Goal: Find specific page/section: Find specific page/section

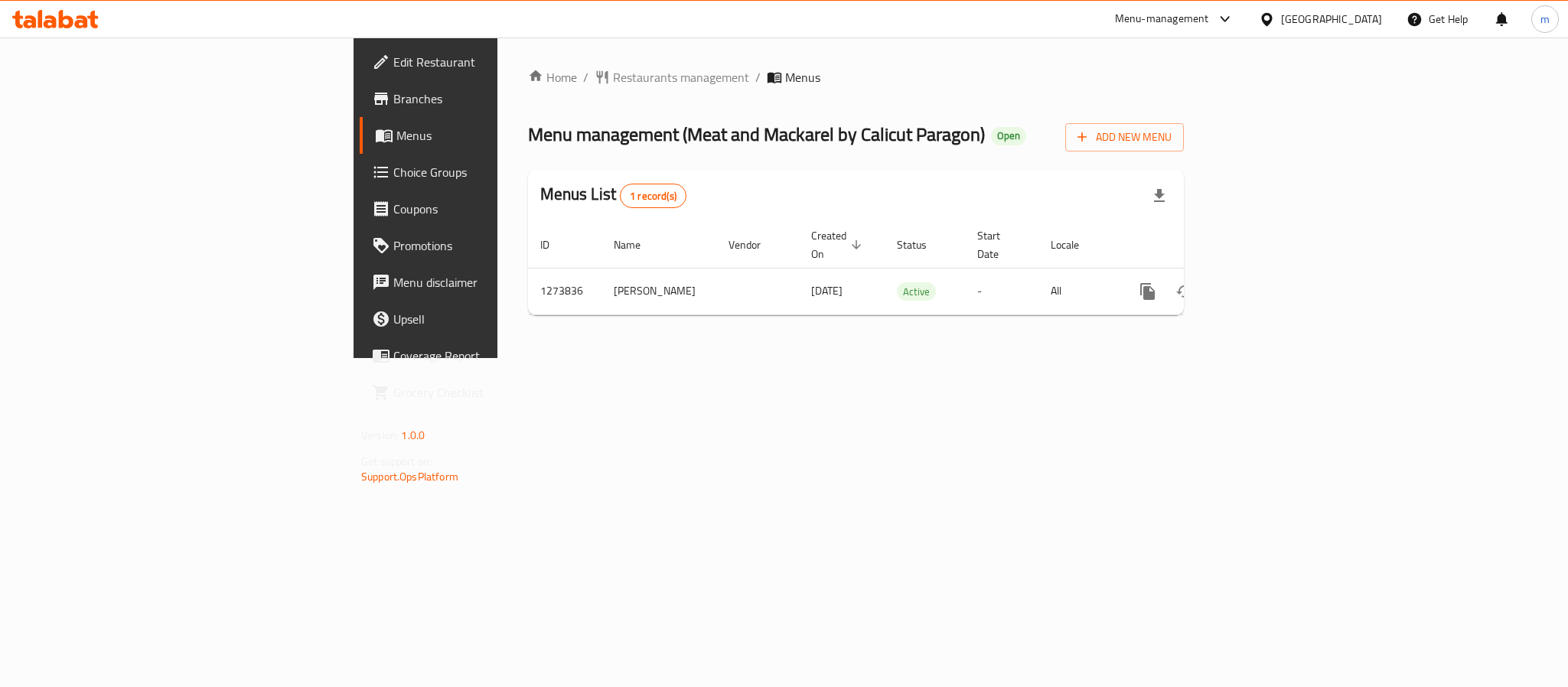
click at [134, 5] on div "Menu-management [GEOGRAPHIC_DATA] Get Help m" at bounding box center [784, 19] width 1568 height 37
click at [104, 15] on div at bounding box center [55, 19] width 111 height 31
click at [1334, 21] on div "United Arab Emirates" at bounding box center [1332, 19] width 101 height 17
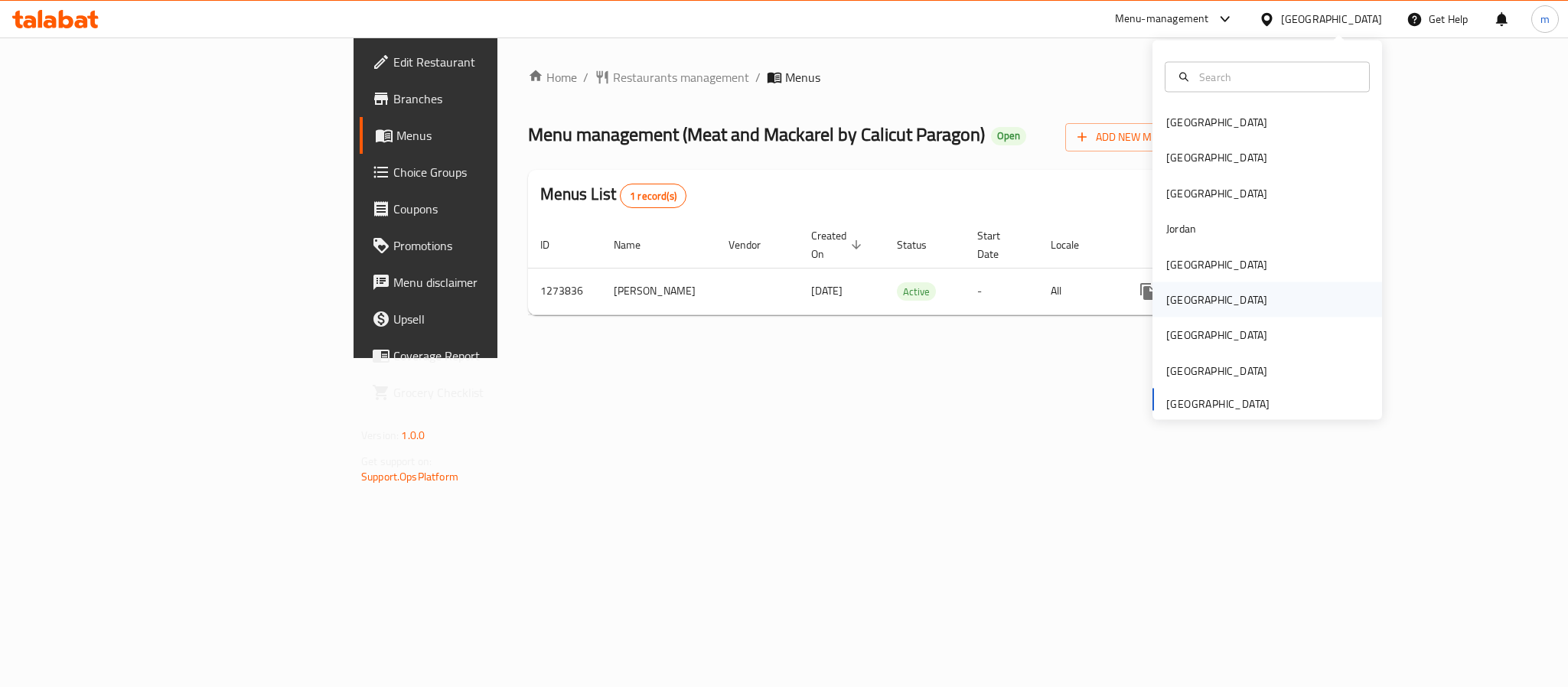
click at [1171, 297] on div "Oman" at bounding box center [1217, 300] width 101 height 17
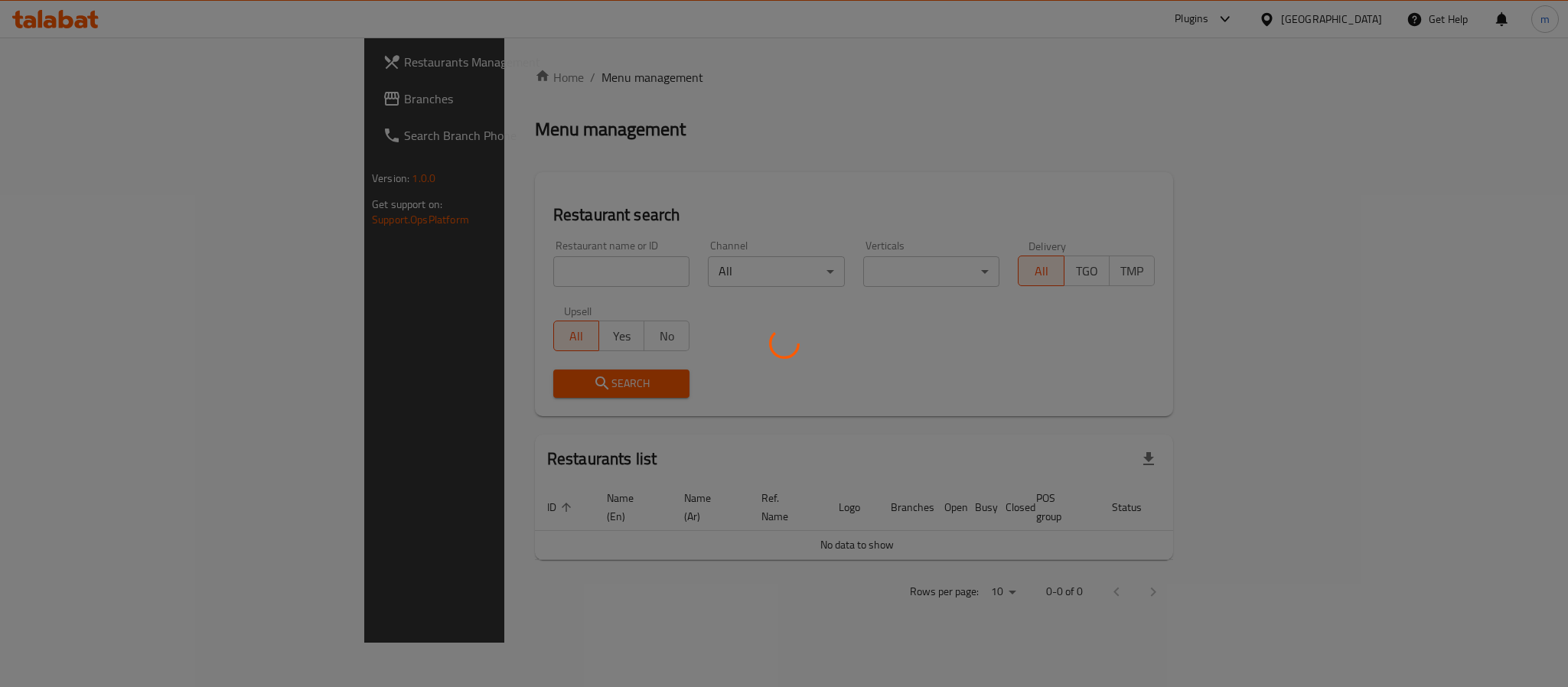
click at [97, 99] on div at bounding box center [784, 344] width 1568 height 687
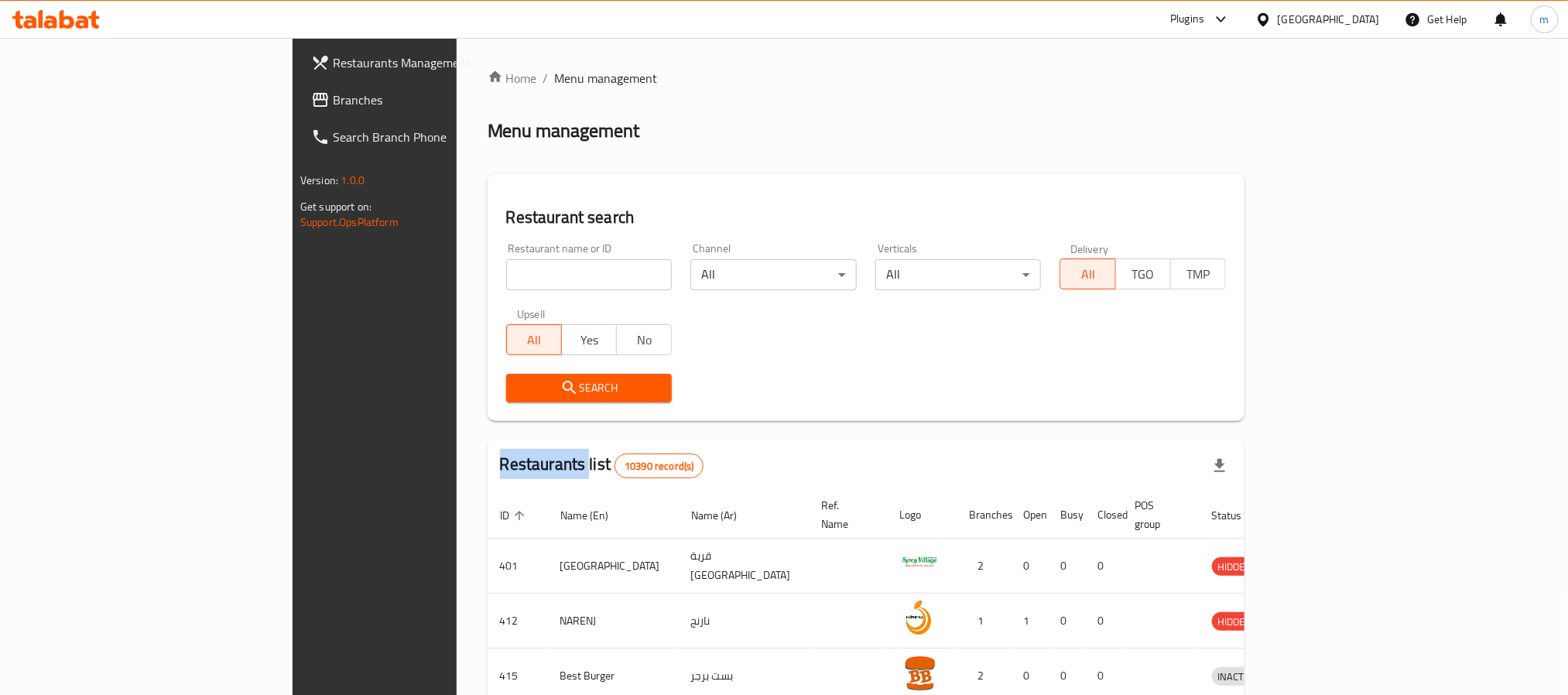
click at [98, 100] on div at bounding box center [784, 348] width 1568 height 695
click at [333, 100] on span "Branches" at bounding box center [437, 100] width 209 height 19
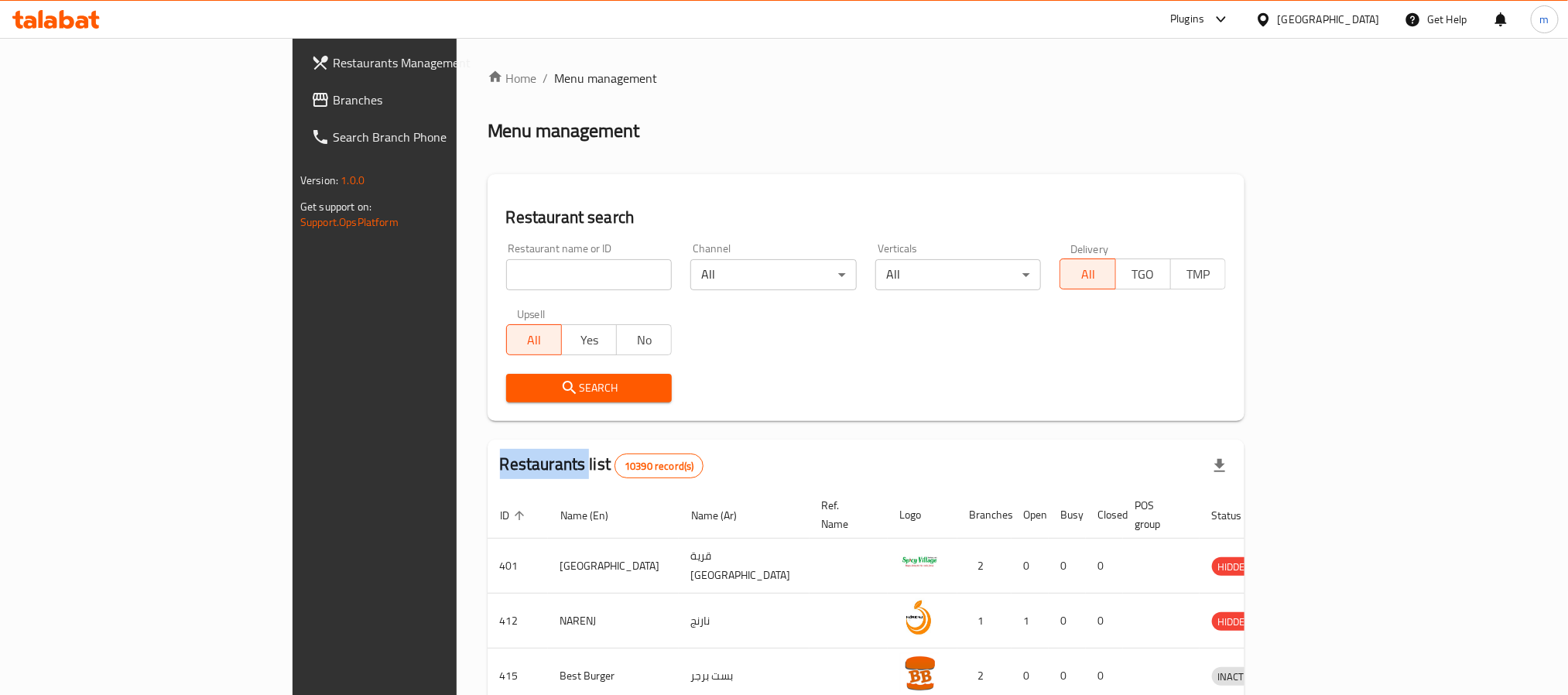
click at [333, 100] on span "Branches" at bounding box center [437, 100] width 209 height 19
click at [333, 101] on span "Branches" at bounding box center [437, 100] width 209 height 19
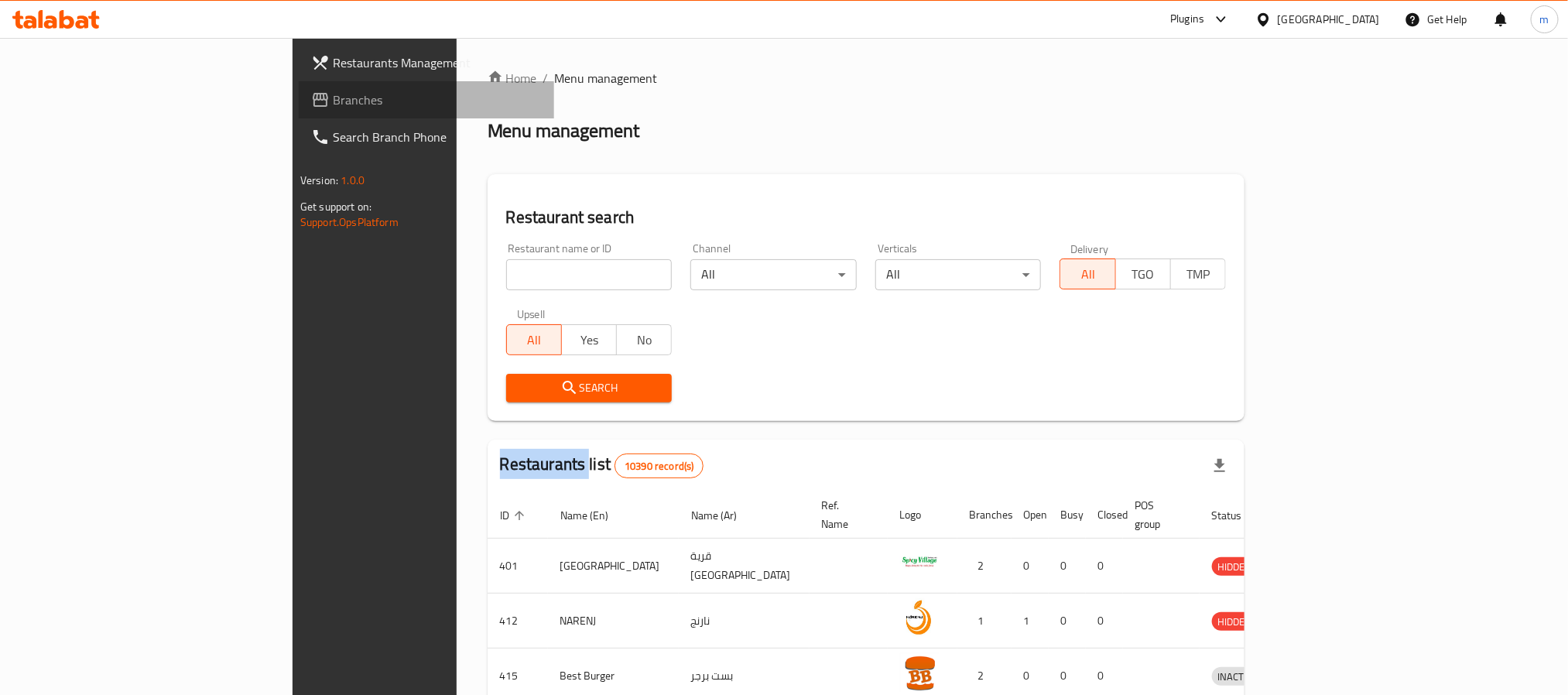
click at [333, 101] on span "Branches" at bounding box center [437, 100] width 209 height 19
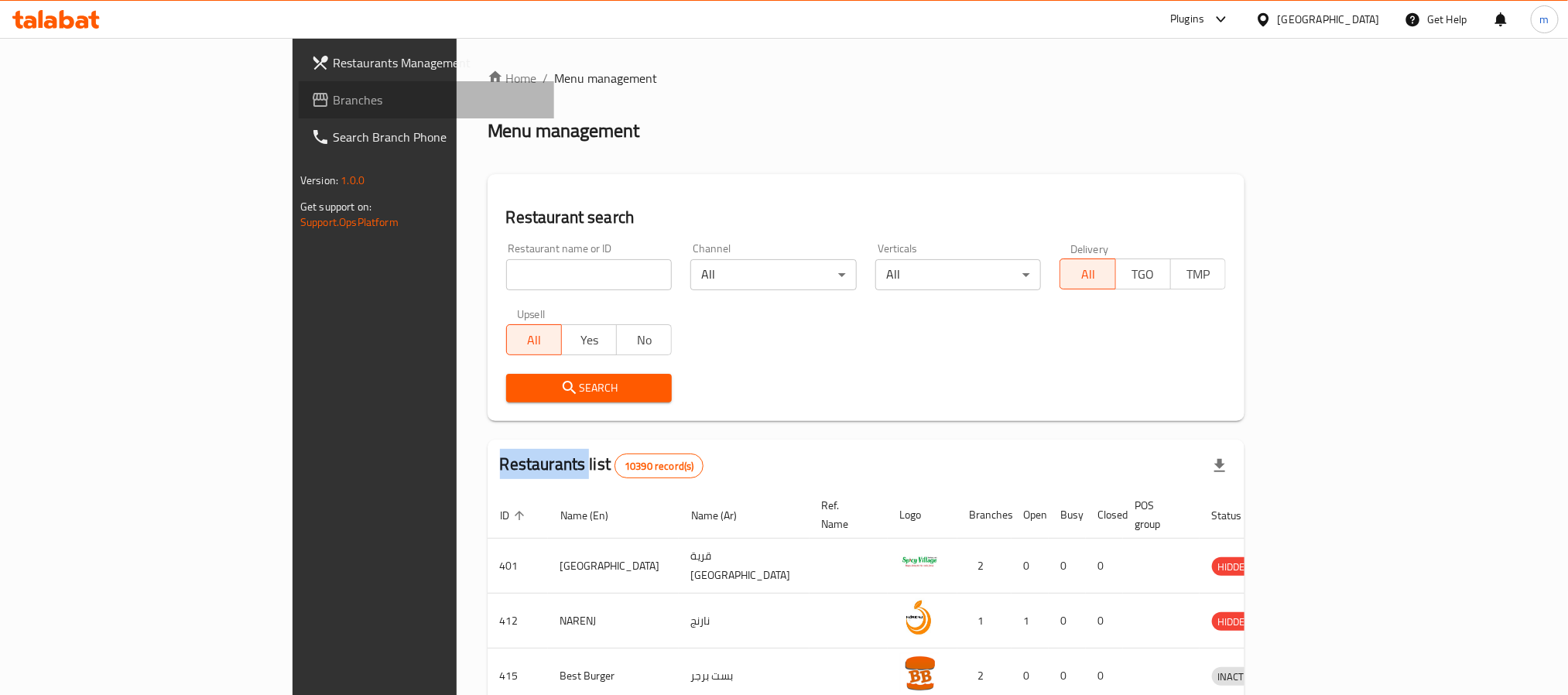
click at [333, 101] on span "Branches" at bounding box center [437, 100] width 209 height 19
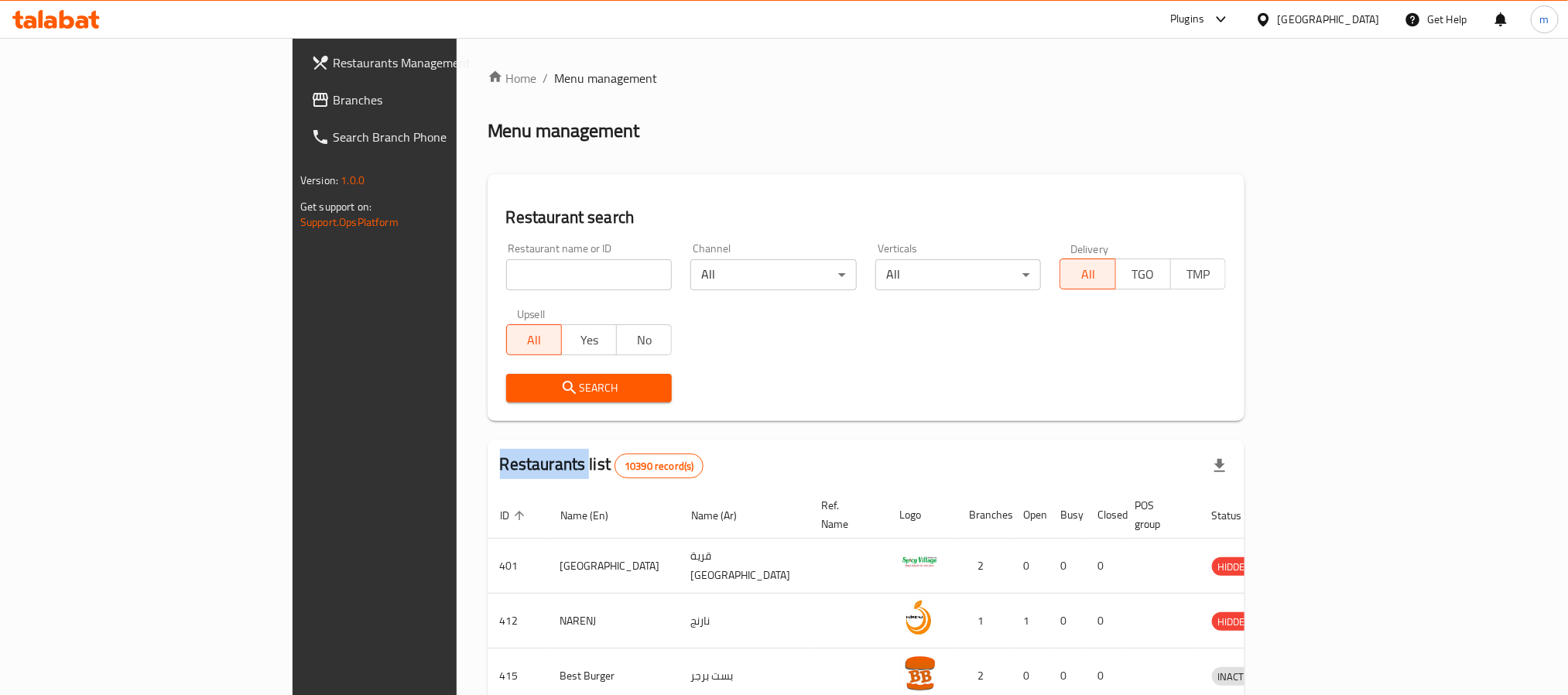
click at [333, 101] on span "Branches" at bounding box center [437, 100] width 209 height 19
click at [333, 102] on span "Branches" at bounding box center [437, 100] width 209 height 19
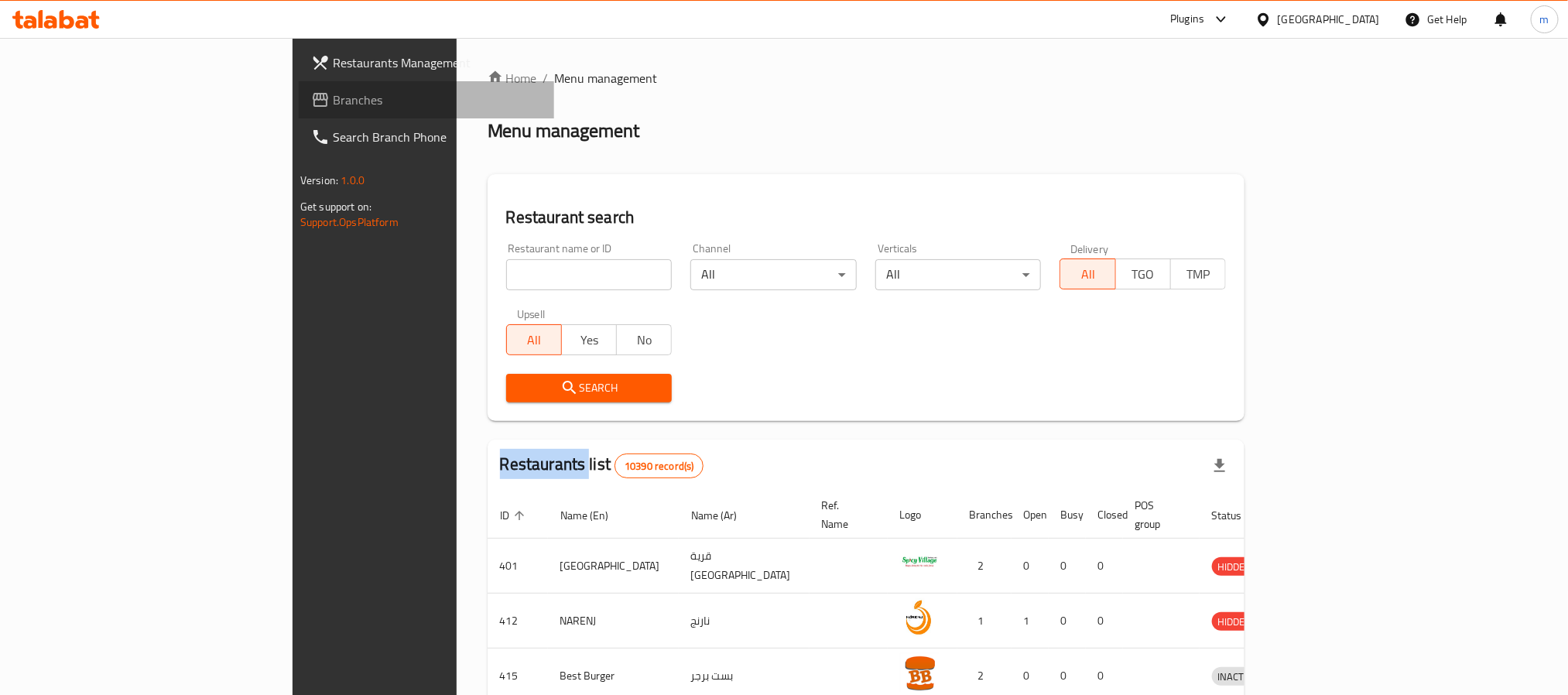
click at [333, 102] on span "Branches" at bounding box center [437, 100] width 209 height 19
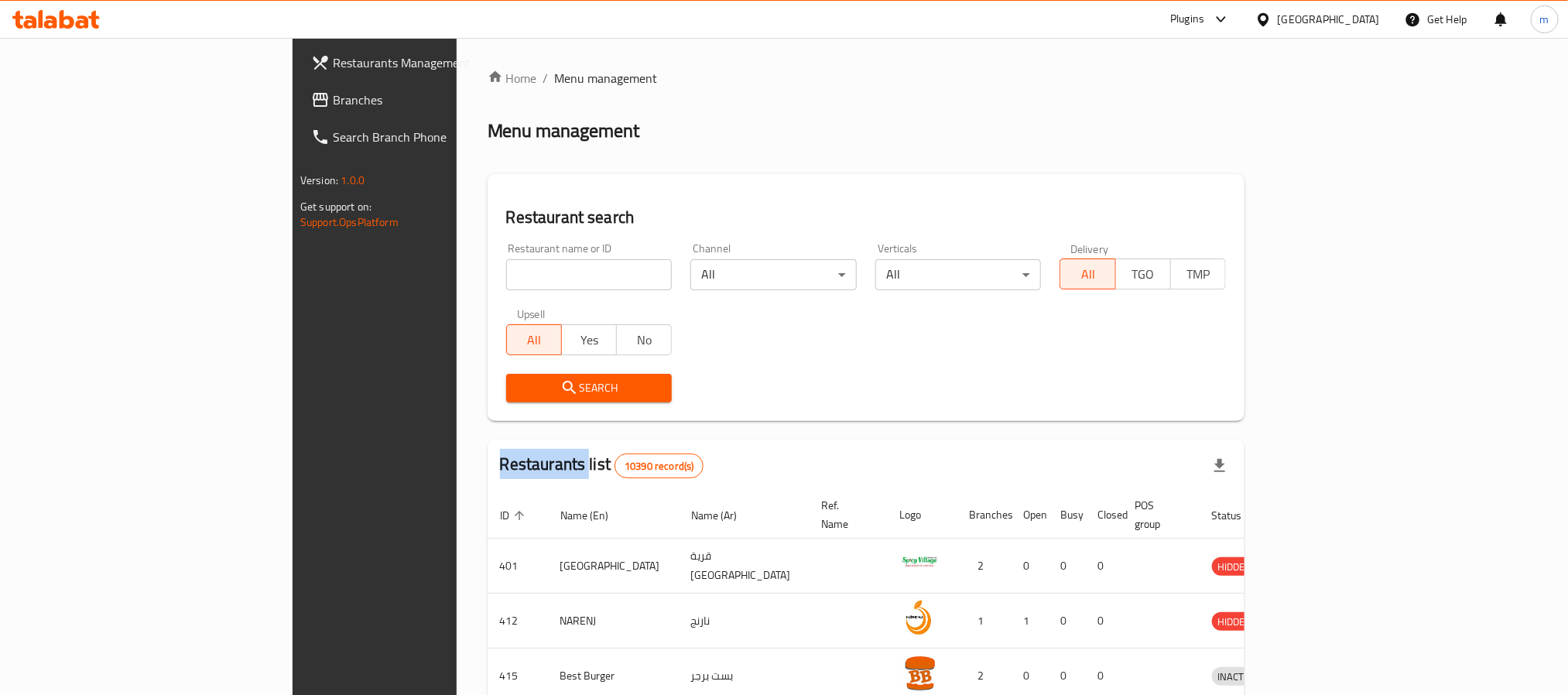
click at [333, 102] on span "Branches" at bounding box center [437, 100] width 209 height 19
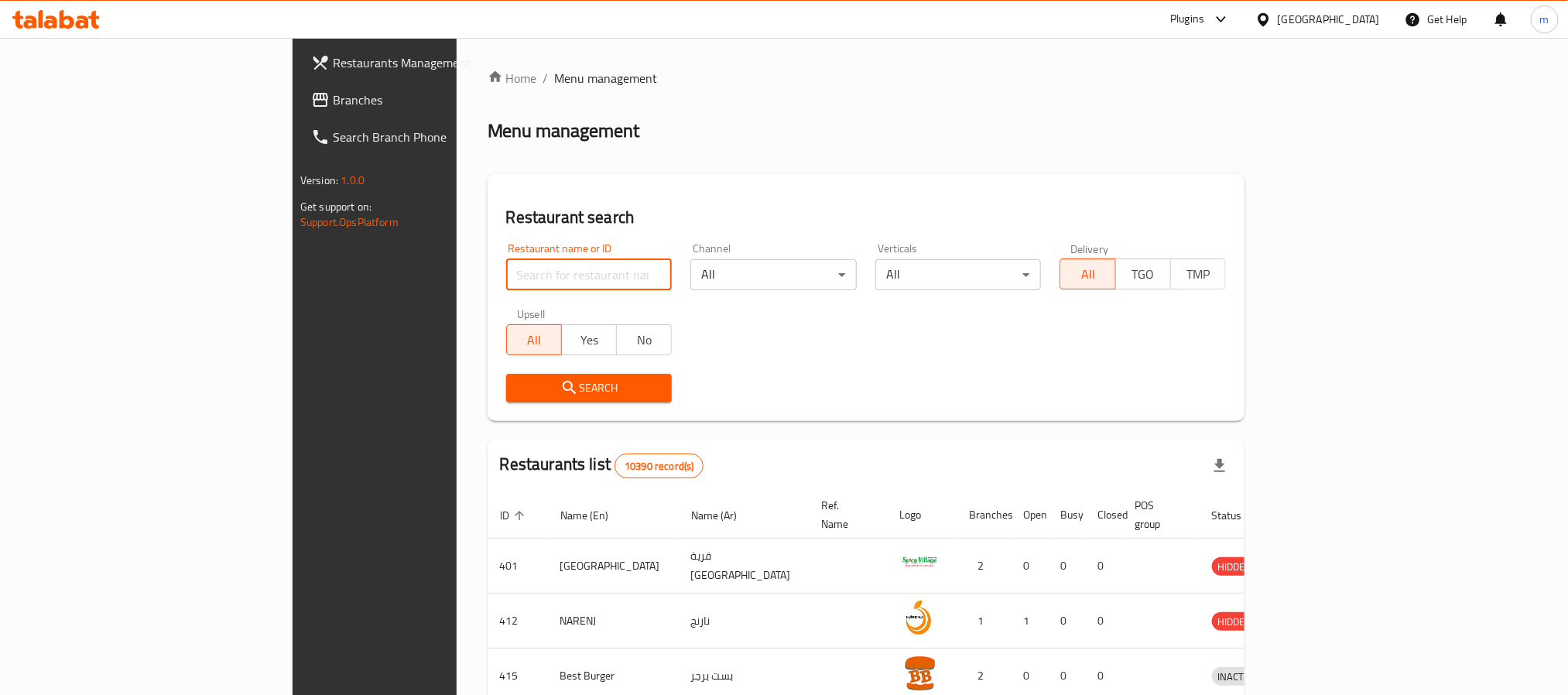
click at [506, 283] on input "search" at bounding box center [589, 275] width 166 height 31
paste input "713756"
type input "713756"
